Goal: Task Accomplishment & Management: Complete application form

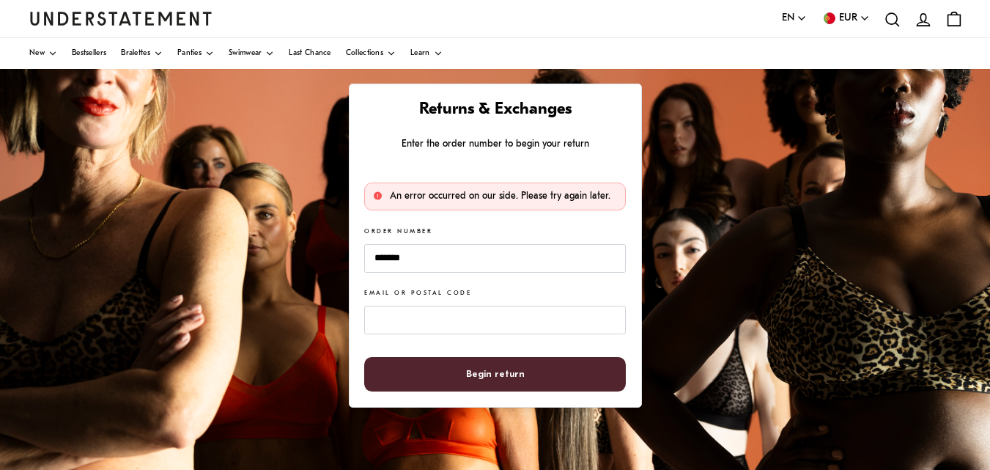
scroll to position [147, 0]
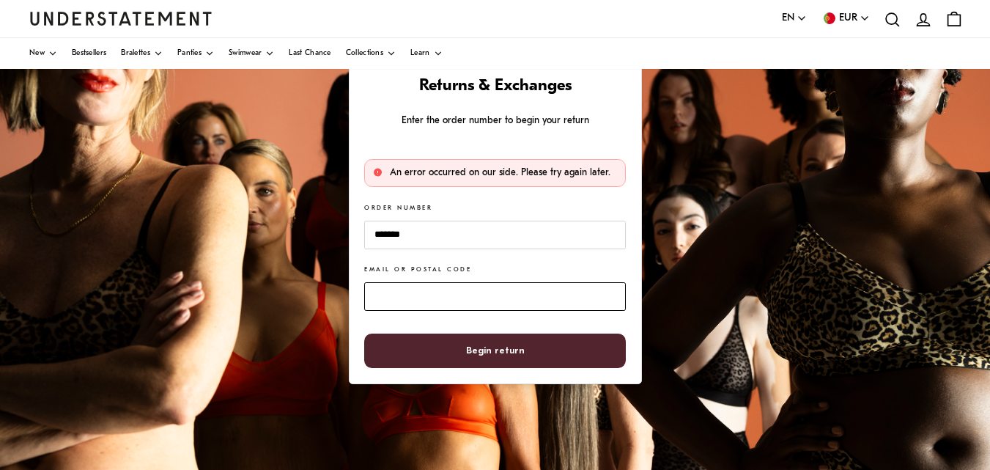
click at [489, 289] on input "Email or Postal Code" at bounding box center [494, 296] width 261 height 29
type input "**********"
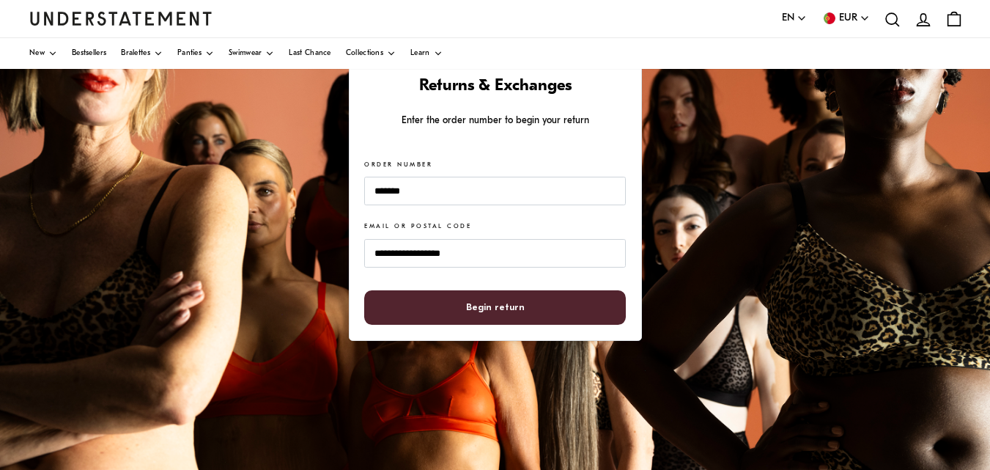
click at [496, 306] on span "Begin return" at bounding box center [495, 307] width 59 height 33
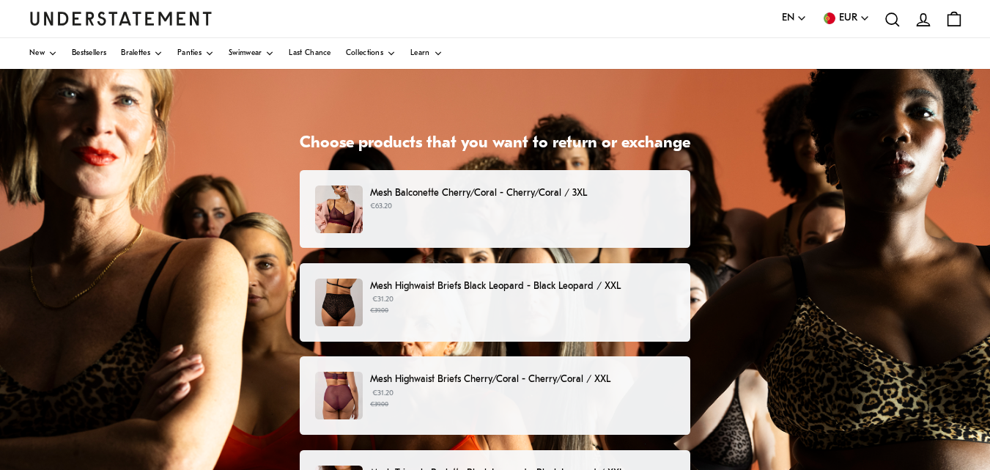
scroll to position [147, 0]
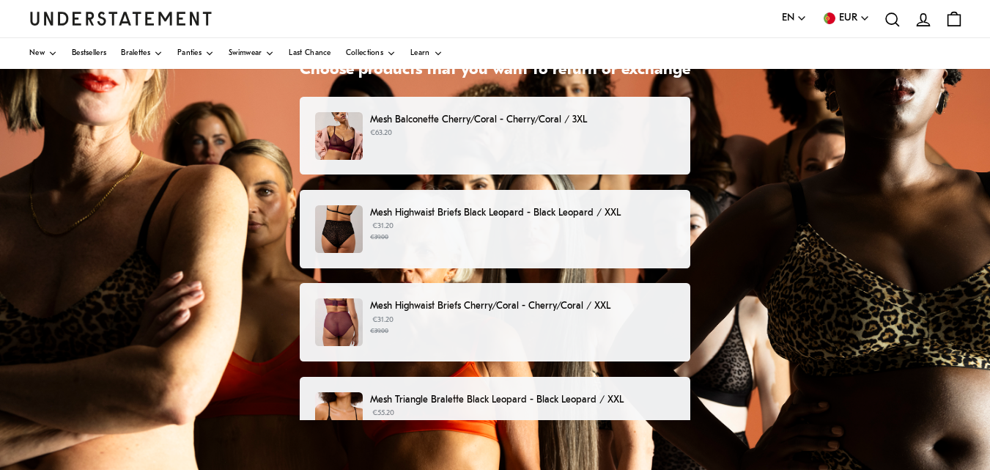
click at [589, 226] on p "€31.20 €39.00" at bounding box center [522, 232] width 305 height 22
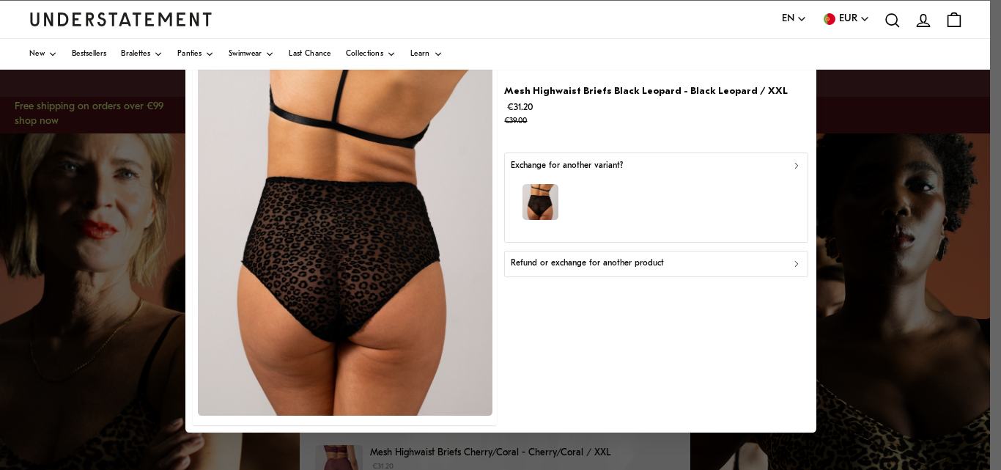
click at [759, 260] on div "Refund or exchange for another product" at bounding box center [656, 264] width 291 height 14
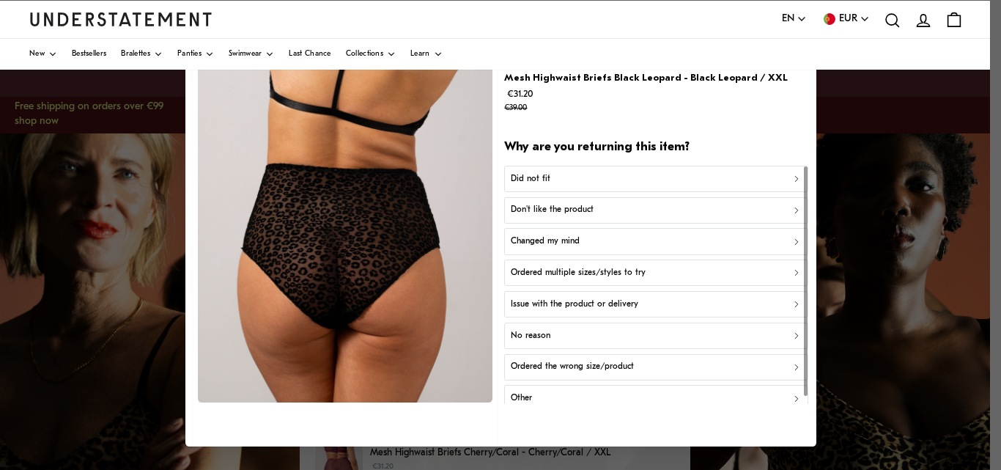
click at [588, 206] on div "Don't like the product" at bounding box center [656, 210] width 291 height 14
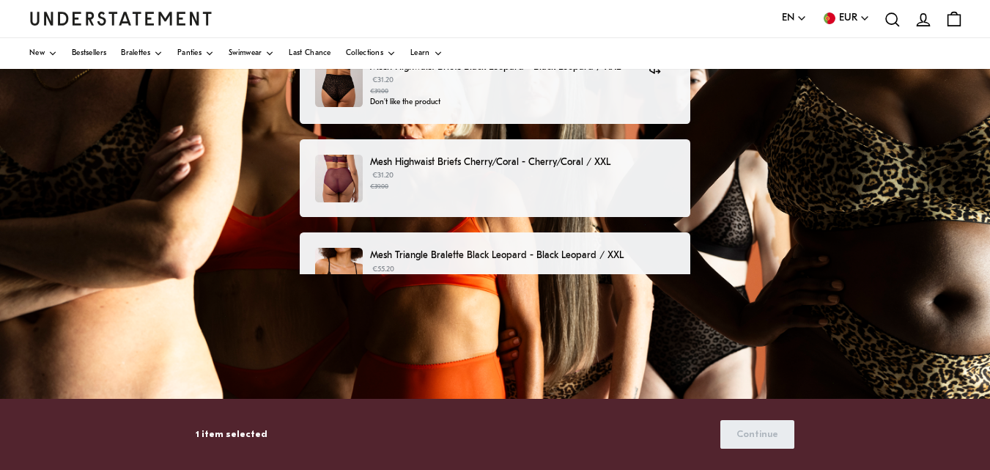
scroll to position [293, 0]
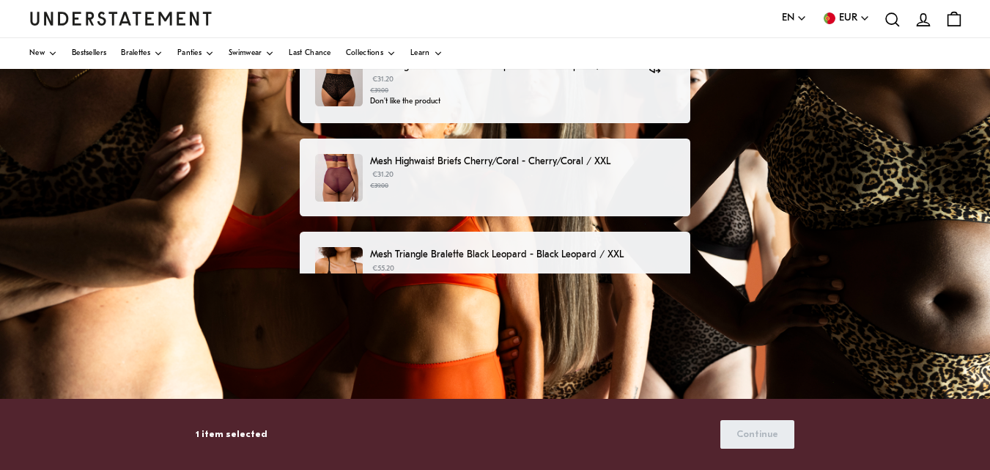
click at [606, 195] on div "Mesh Highwaist Briefs Cherry/Coral - Cherry/Coral / XXL €31.20 €39.00" at bounding box center [495, 178] width 360 height 48
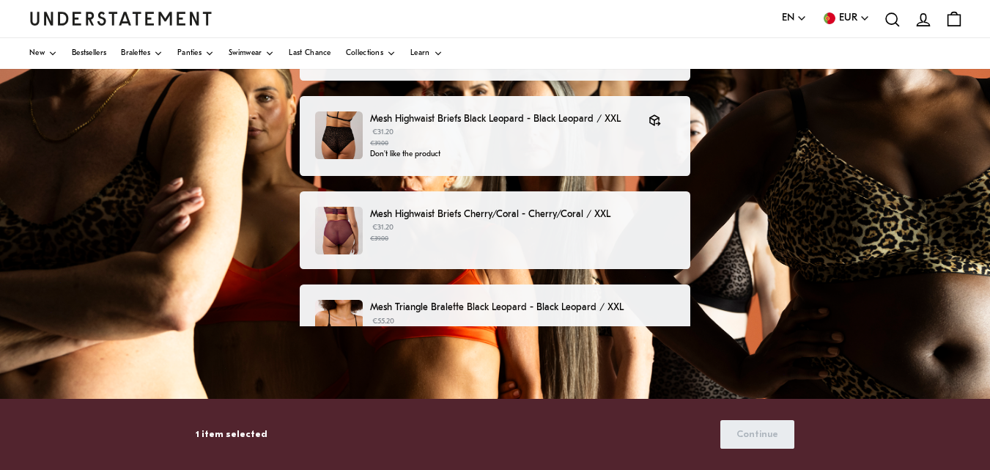
scroll to position [220, 0]
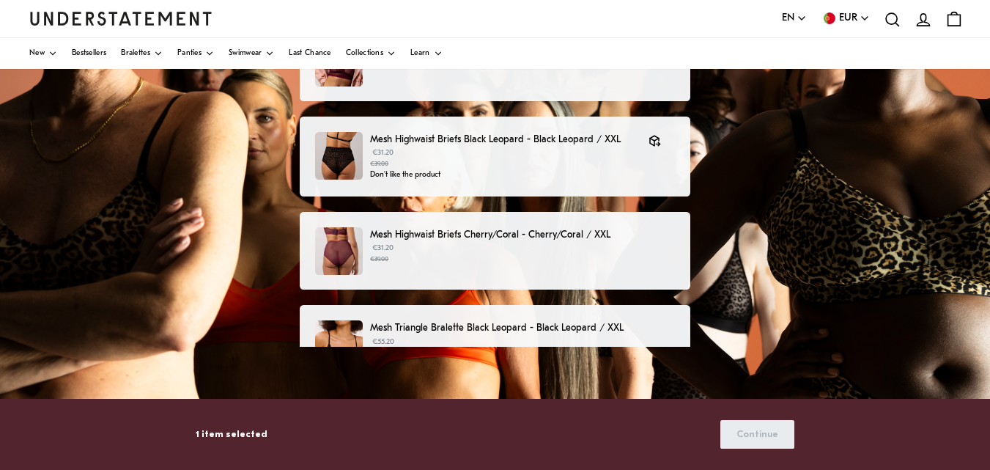
click at [541, 243] on p "Mesh Highwaist Briefs Cherry/Coral - Cherry/Coral / XXL" at bounding box center [522, 234] width 305 height 15
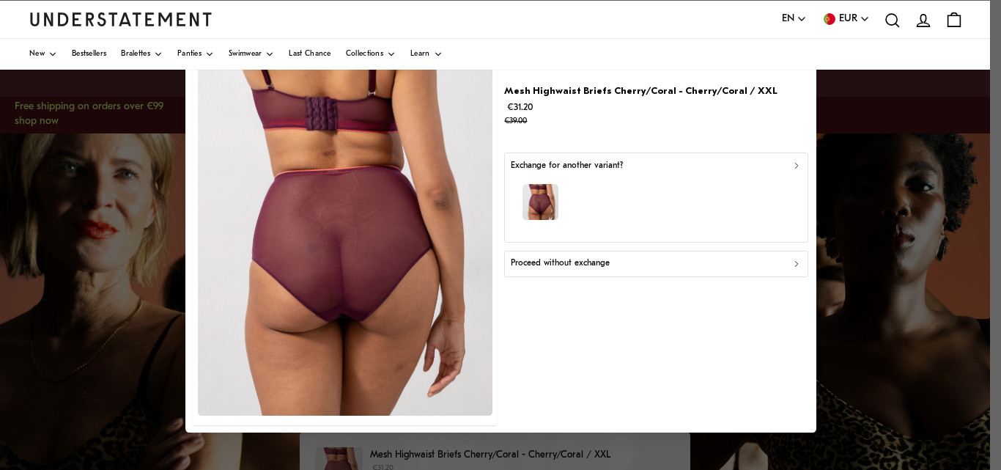
click at [570, 265] on p "Proceed without exchange" at bounding box center [560, 264] width 99 height 14
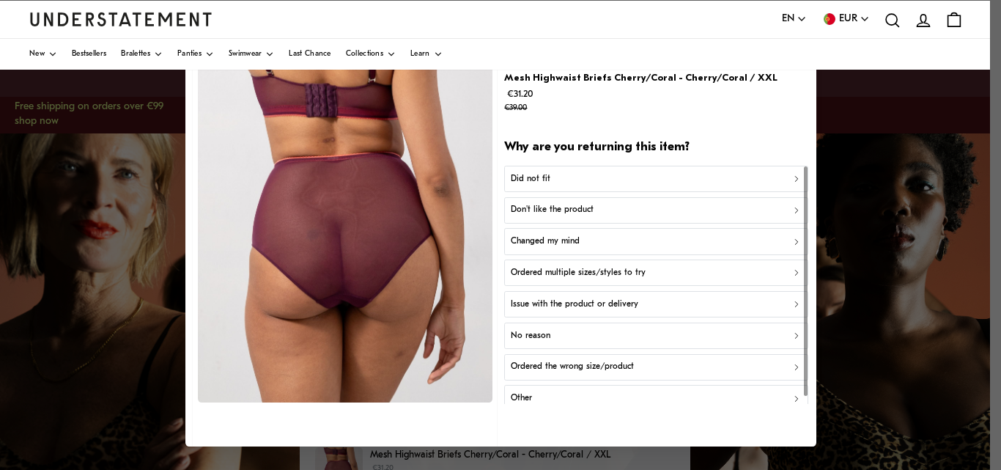
click at [559, 209] on p "Don't like the product" at bounding box center [552, 210] width 83 height 14
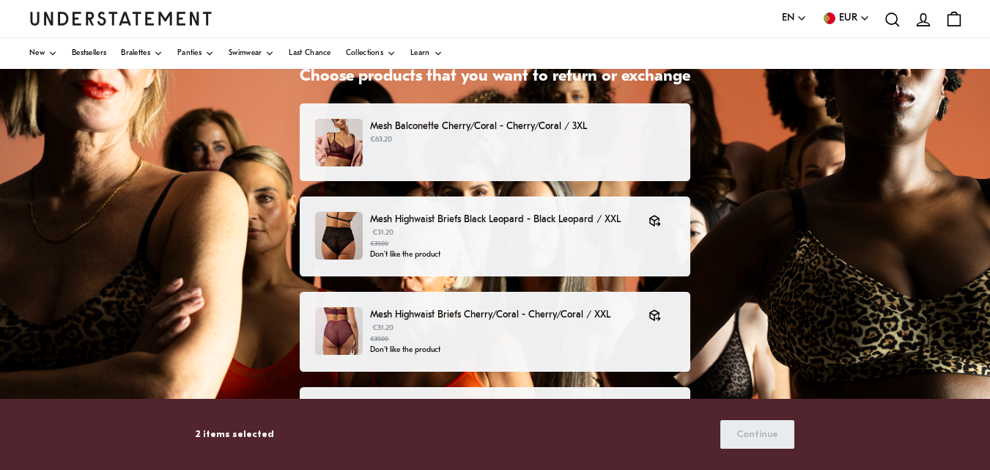
scroll to position [103, 0]
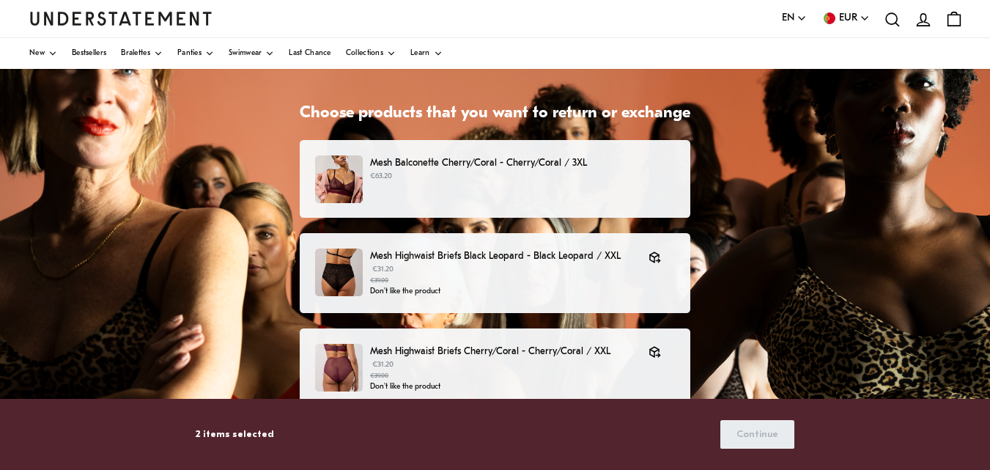
click at [743, 210] on div "Choose products that you want to return or exchange Mesh Balconette Cherry/Cora…" at bounding box center [495, 396] width 990 height 733
click at [788, 311] on div "Choose products that you want to return or exchange Mesh Balconette Cherry/Cora…" at bounding box center [495, 396] width 990 height 733
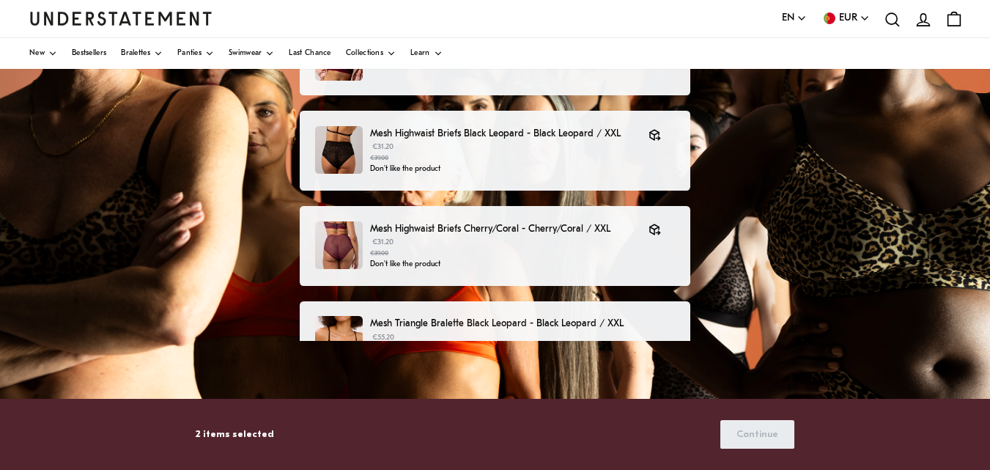
scroll to position [250, 0]
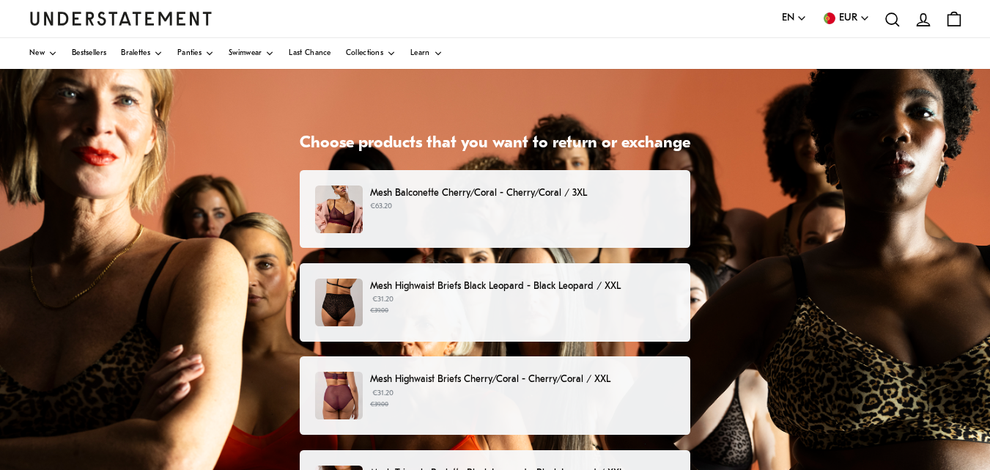
scroll to position [147, 0]
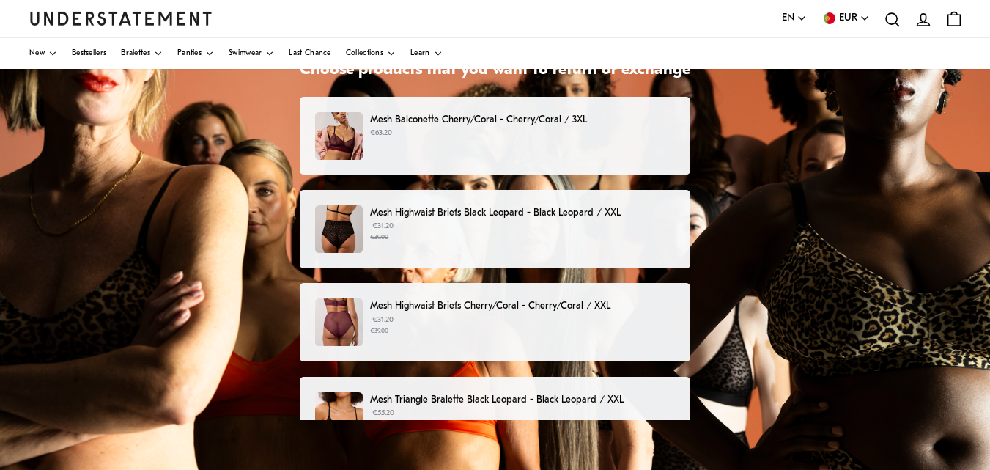
click at [561, 232] on small "€39.00" at bounding box center [522, 237] width 305 height 10
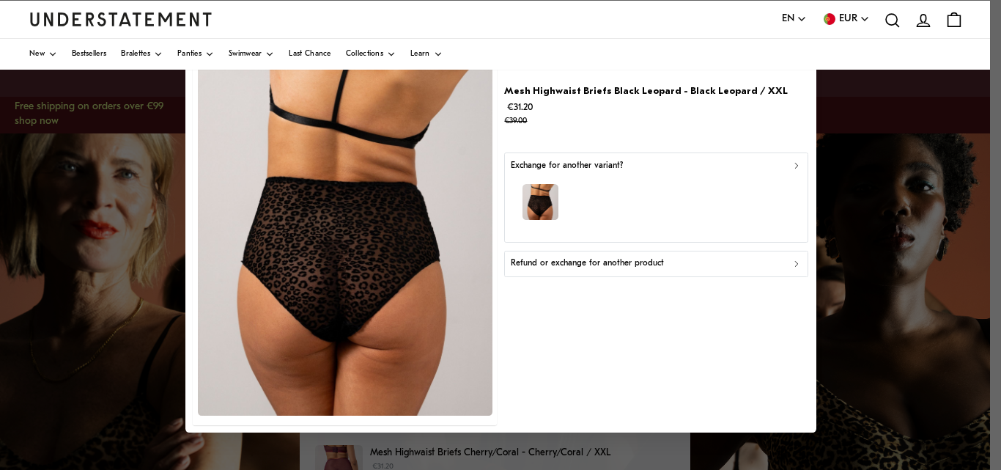
click at [796, 262] on icon "button" at bounding box center [796, 264] width 3 height 5
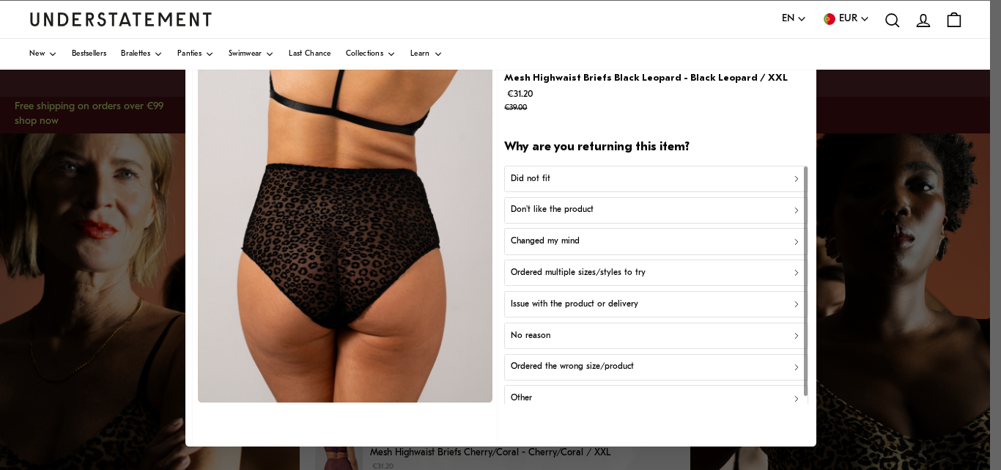
click at [583, 207] on p "Don't like the product" at bounding box center [552, 210] width 83 height 14
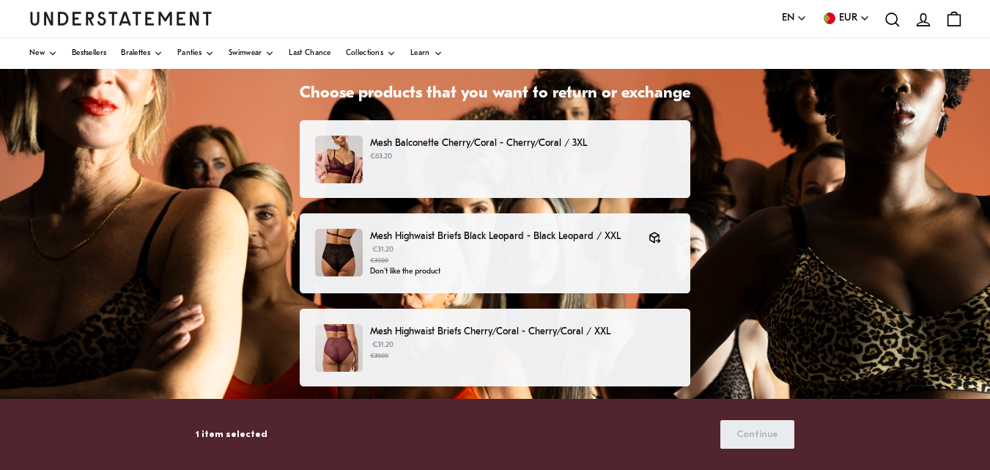
scroll to position [147, 0]
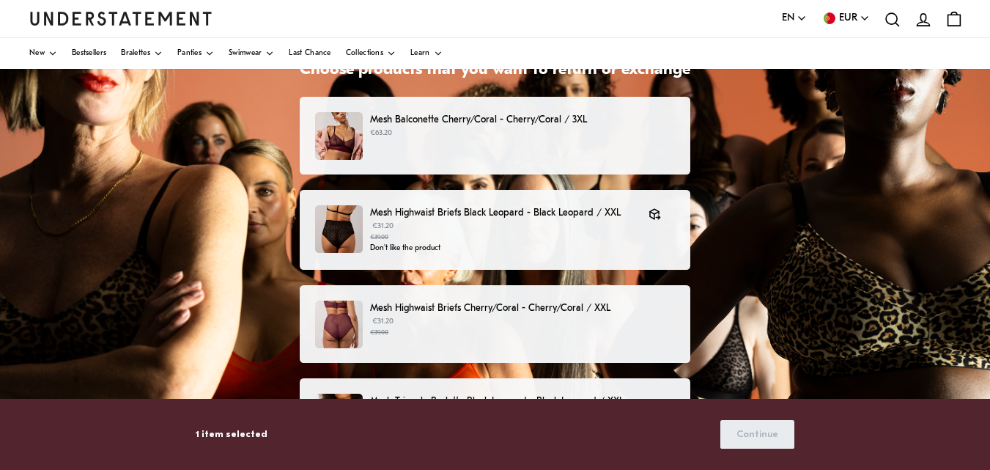
click at [503, 327] on small "€39.00" at bounding box center [522, 332] width 305 height 10
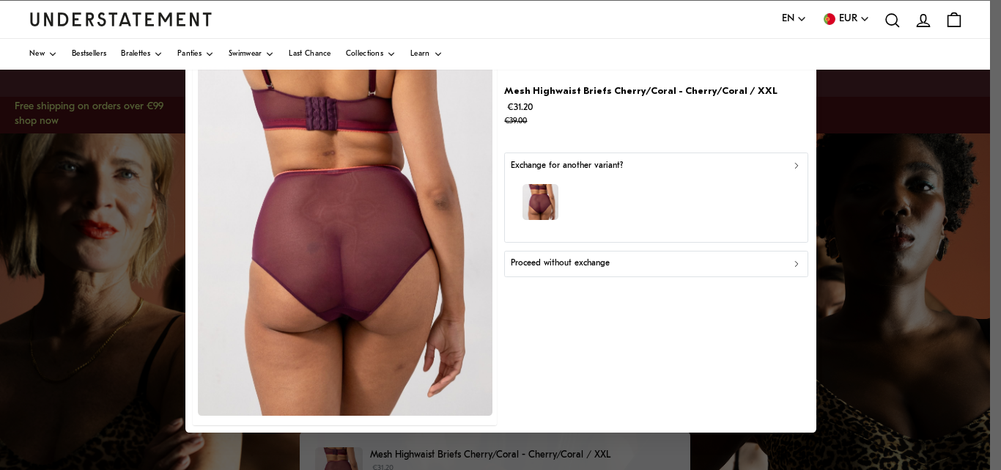
click at [789, 258] on div "Proceed without exchange" at bounding box center [656, 264] width 291 height 14
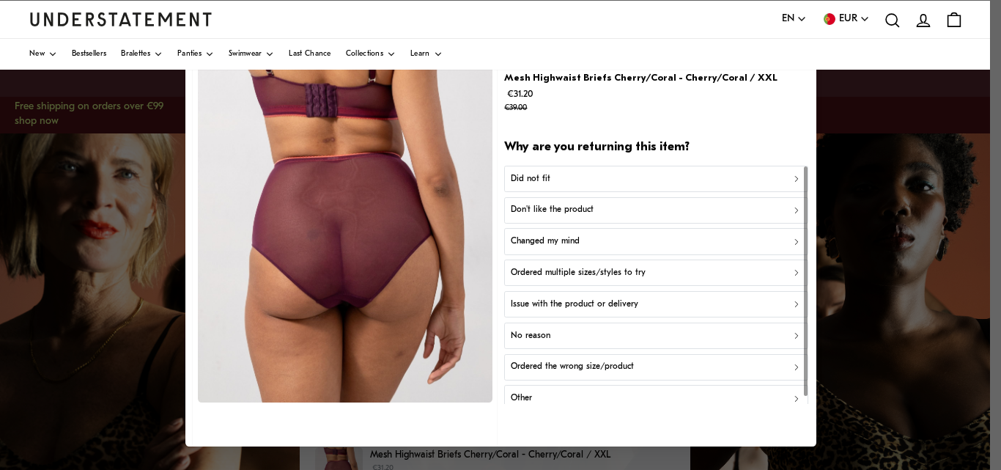
click at [641, 206] on div "Don't like the product" at bounding box center [656, 210] width 291 height 14
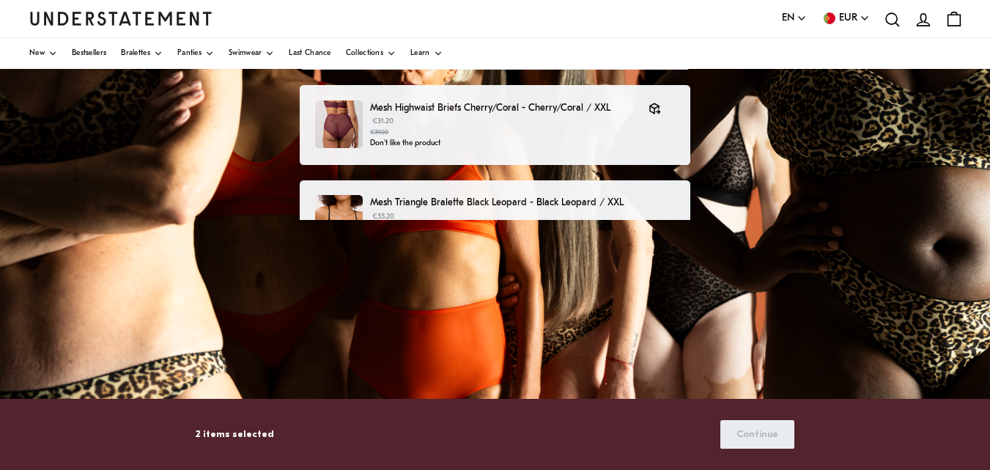
scroll to position [366, 0]
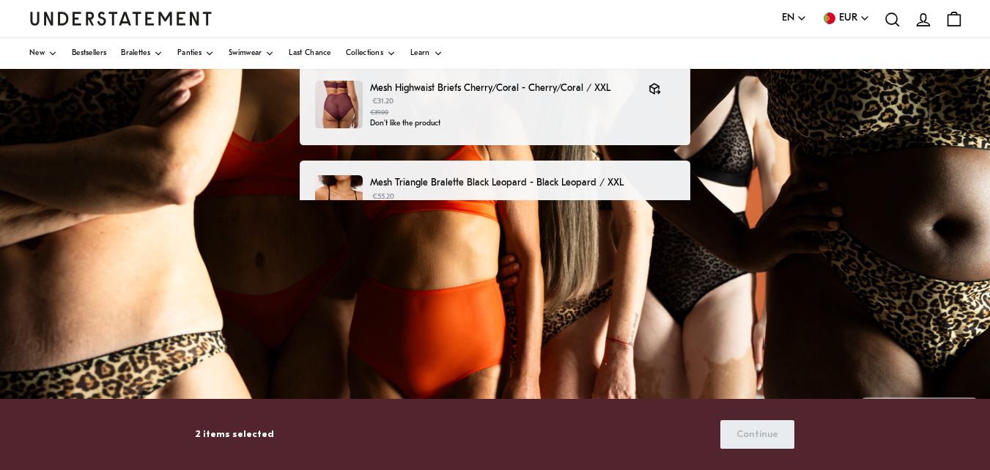
click at [839, 292] on div "Choose products that you want to return or exchange Mesh Balconette Cherry/Cora…" at bounding box center [495, 133] width 990 height 733
drag, startPoint x: 839, startPoint y: 292, endPoint x: 835, endPoint y: 314, distance: 21.6
click at [836, 314] on div "Choose products that you want to return or exchange Mesh Balconette Cherry/Cora…" at bounding box center [495, 133] width 990 height 733
click at [831, 307] on div "Choose products that you want to return or exchange Mesh Balconette Cherry/Cora…" at bounding box center [495, 133] width 990 height 733
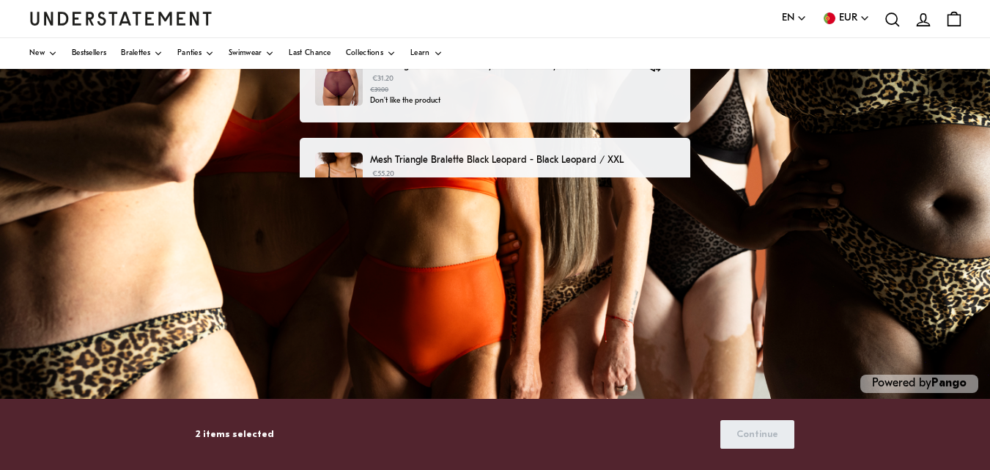
scroll to position [396, 0]
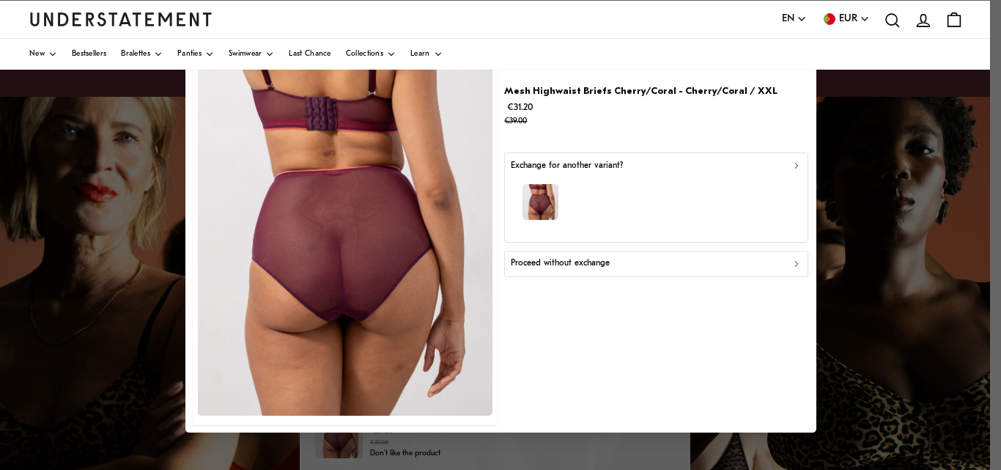
click at [923, 22] on icon "account" at bounding box center [923, 20] width 19 height 19
